Goal: Go to known website: Access a specific website the user already knows

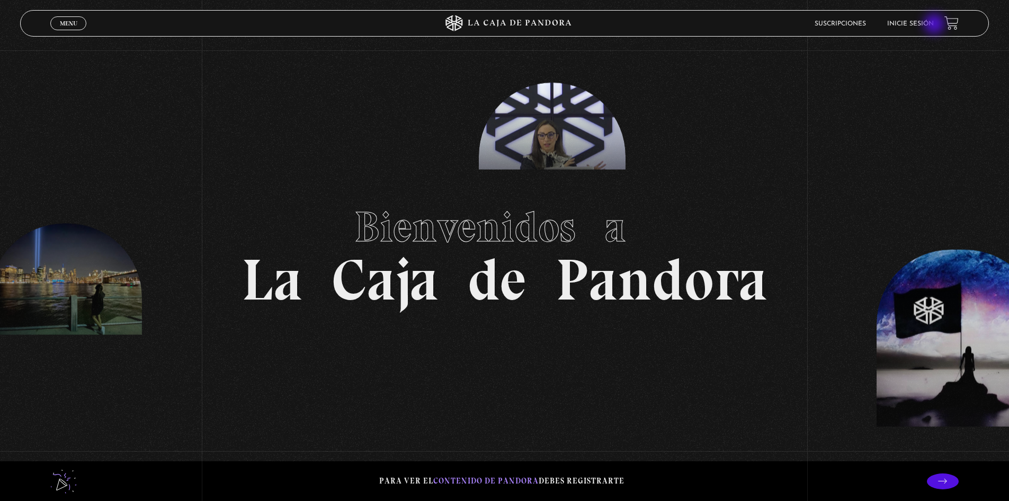
click at [934, 23] on link "Inicie sesión" at bounding box center [911, 24] width 47 height 6
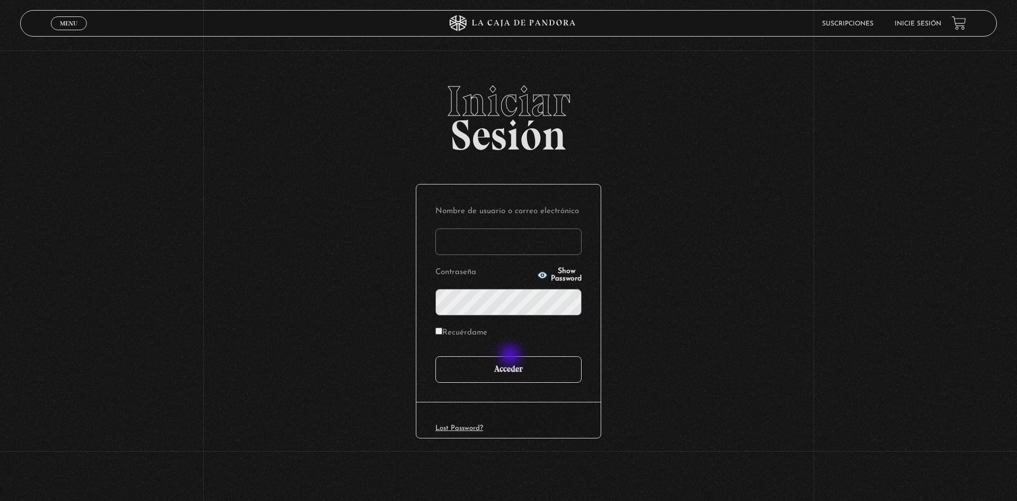
type input "motron"
click at [511, 361] on input "Acceder" at bounding box center [509, 369] width 146 height 26
